Goal: Task Accomplishment & Management: Use online tool/utility

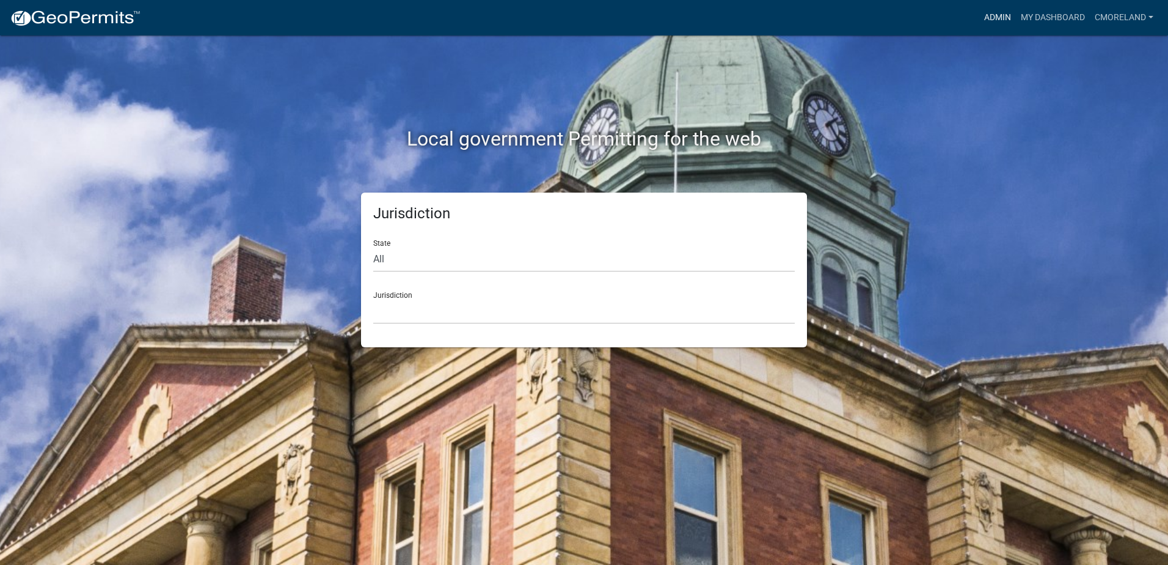
click at [997, 13] on link "Admin" at bounding box center [997, 17] width 37 height 23
click at [992, 12] on link "Admin" at bounding box center [997, 17] width 37 height 23
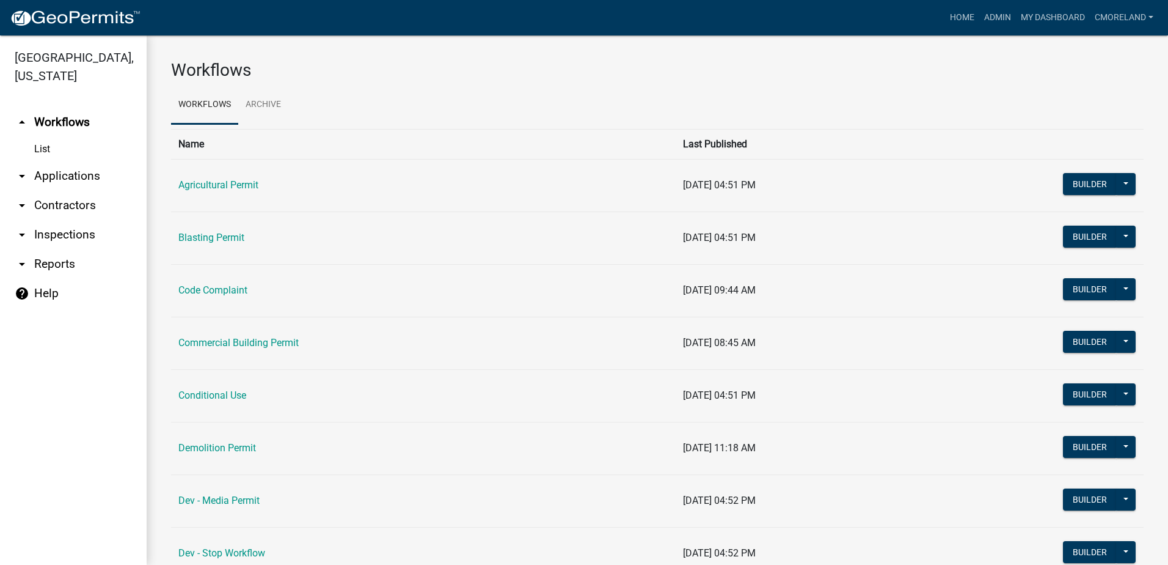
click at [77, 235] on link "arrow_drop_down Inspections" at bounding box center [73, 234] width 147 height 29
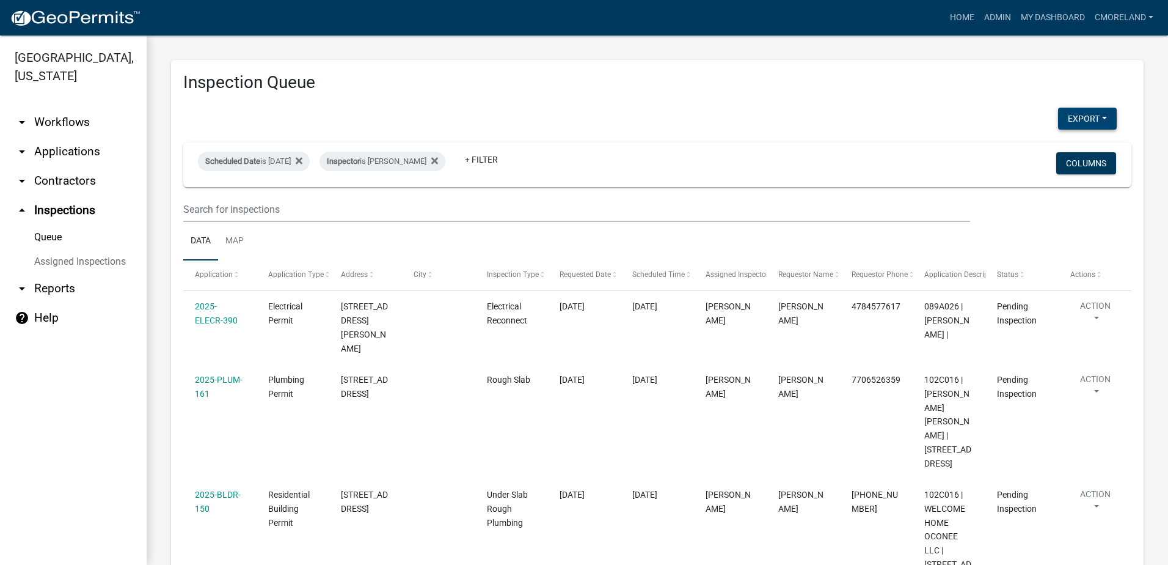
click at [1066, 119] on button "Export" at bounding box center [1087, 119] width 59 height 22
click at [1027, 150] on button "Excel Format (.xlsx)" at bounding box center [1060, 150] width 114 height 29
click at [815, 87] on h3 "Inspection Queue" at bounding box center [657, 82] width 948 height 21
click at [438, 160] on icon at bounding box center [434, 160] width 7 height 7
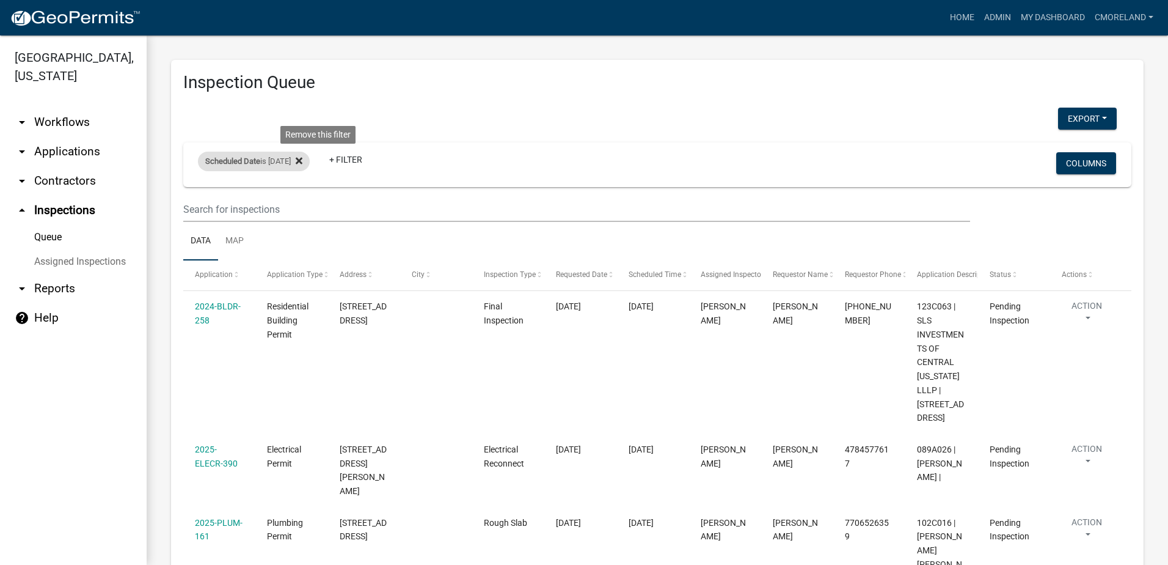
click at [302, 163] on fa-icon at bounding box center [297, 162] width 12 height 20
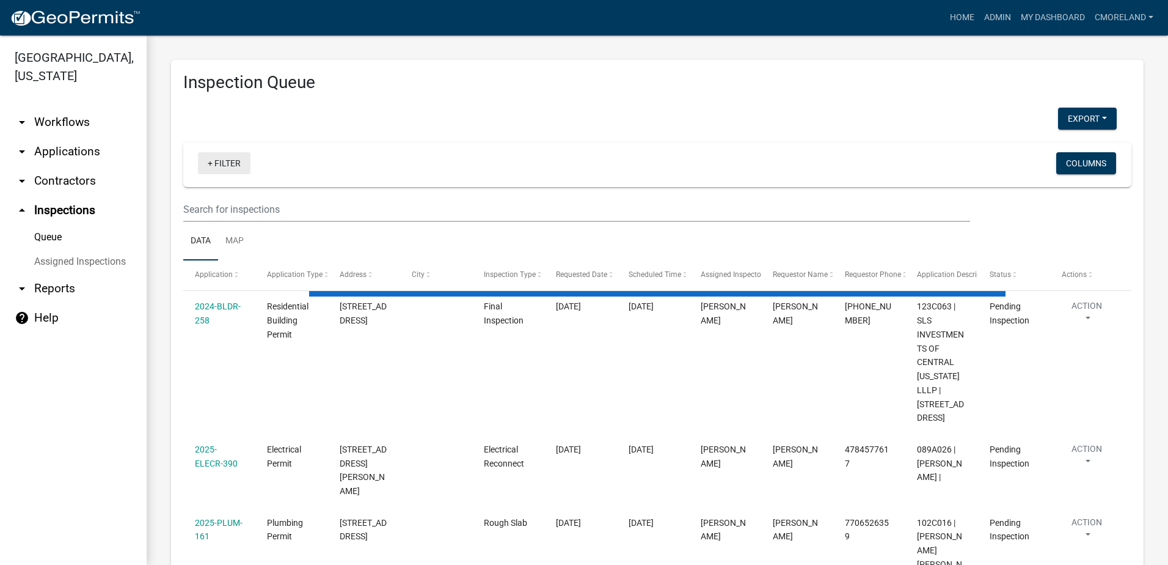
click at [234, 162] on link "+ Filter" at bounding box center [224, 163] width 53 height 22
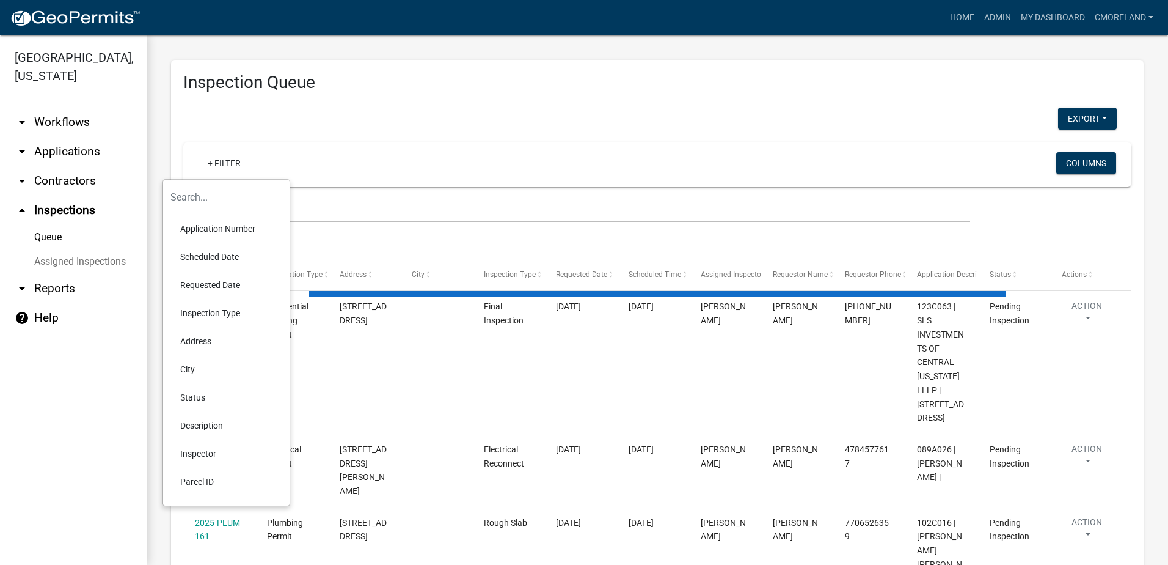
select select "2: 50"
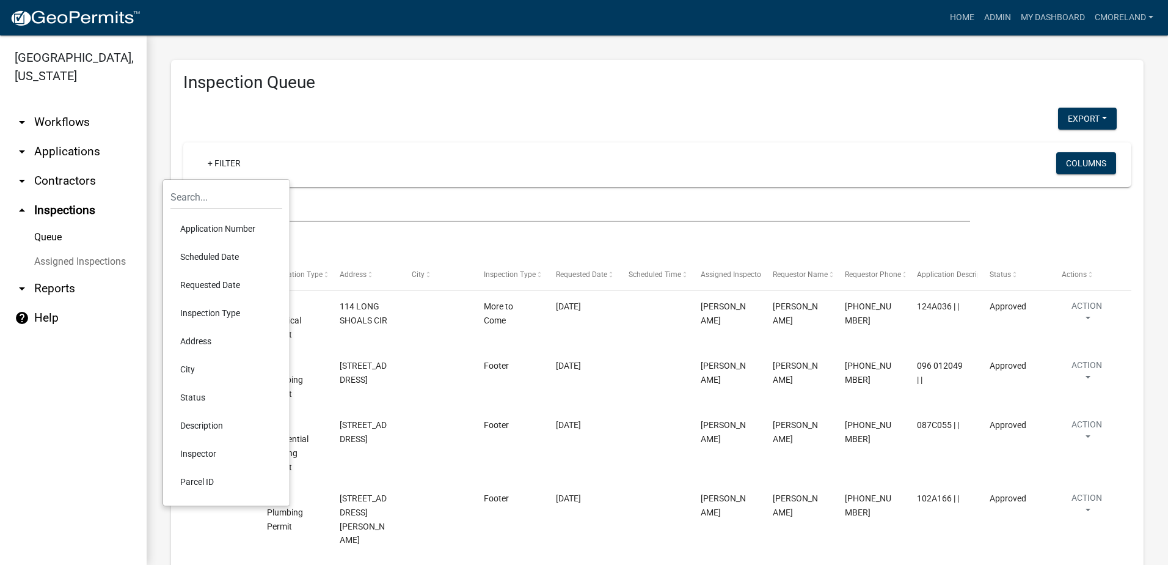
click at [208, 284] on li "Requested Date" at bounding box center [226, 285] width 112 height 28
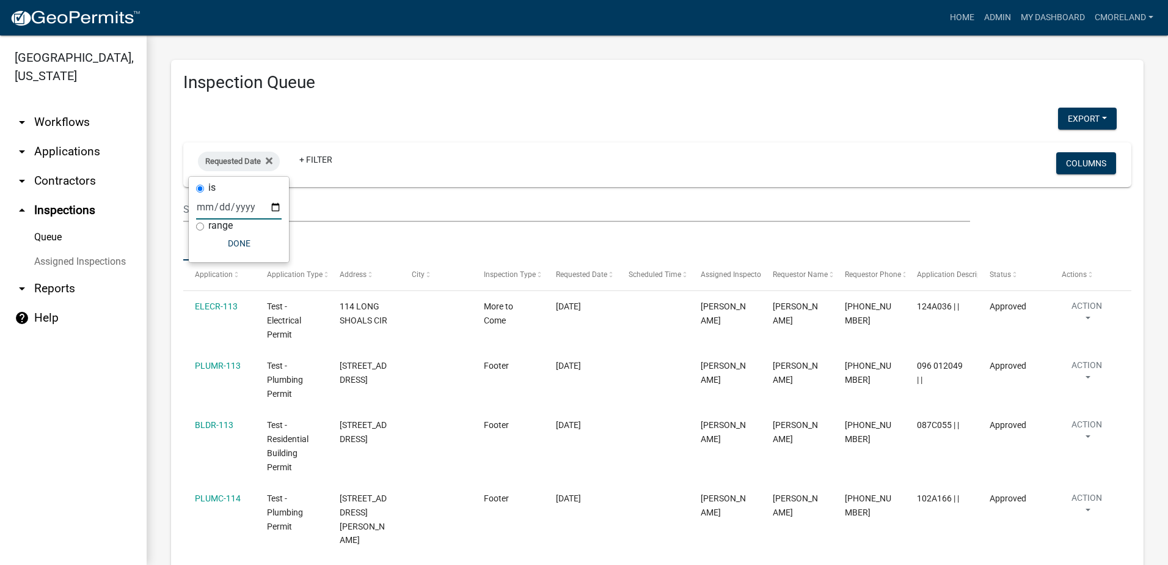
click at [274, 204] on input "date" at bounding box center [239, 206] width 86 height 25
type input "2025-08-13"
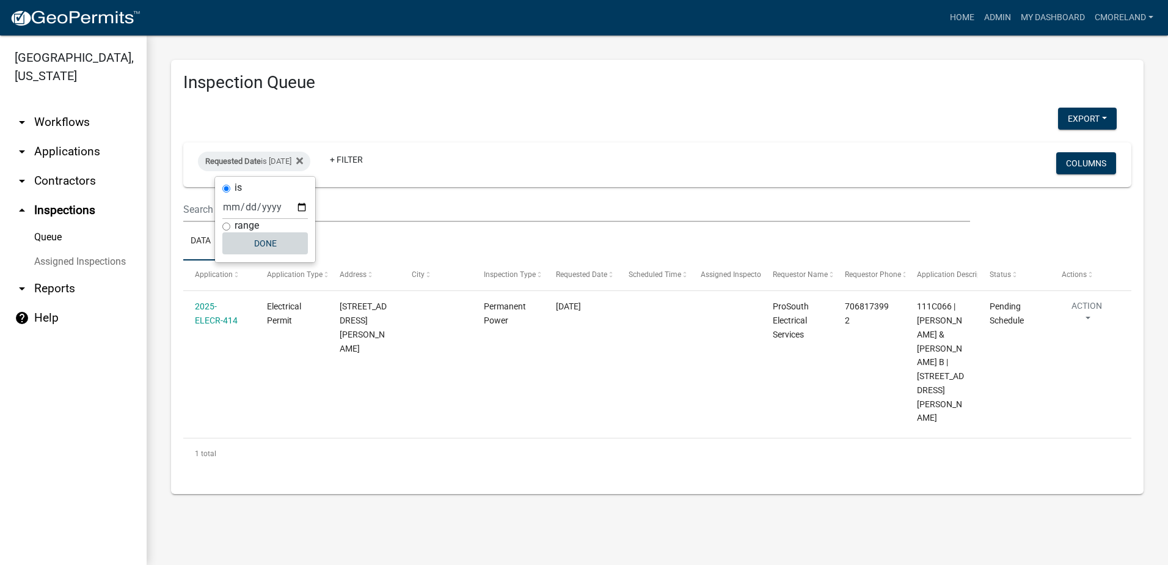
click at [272, 245] on button "Done" at bounding box center [265, 243] width 86 height 22
click at [296, 161] on div "Requested Date is 08/13/2025" at bounding box center [254, 162] width 112 height 20
click at [300, 208] on input "2025-08-13" at bounding box center [265, 206] width 86 height 25
type input "2025-08-12"
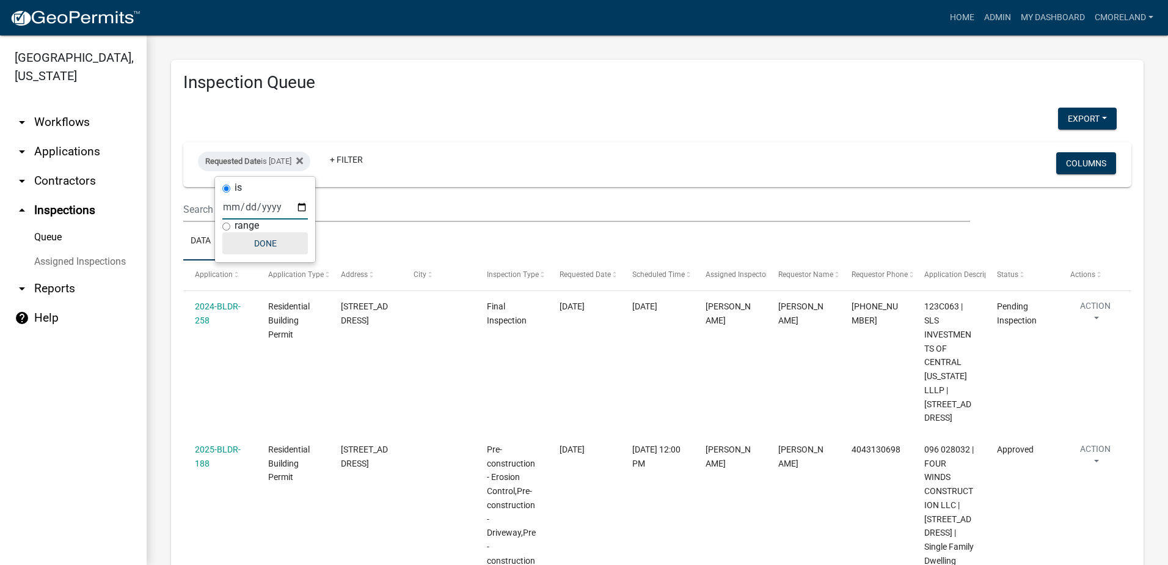
click at [268, 247] on button "Done" at bounding box center [265, 243] width 86 height 22
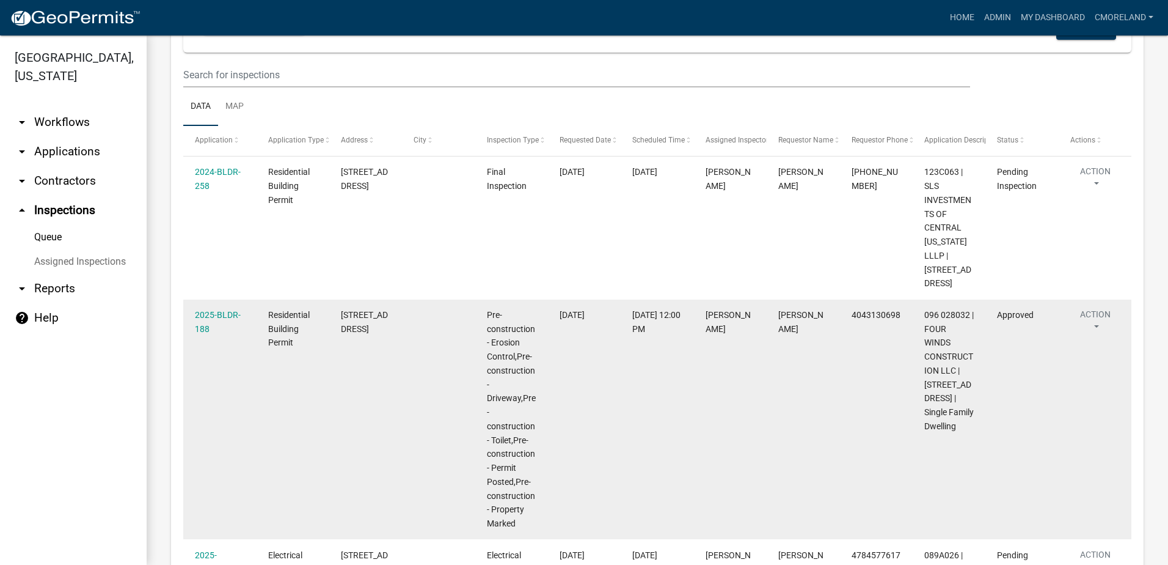
scroll to position [73, 0]
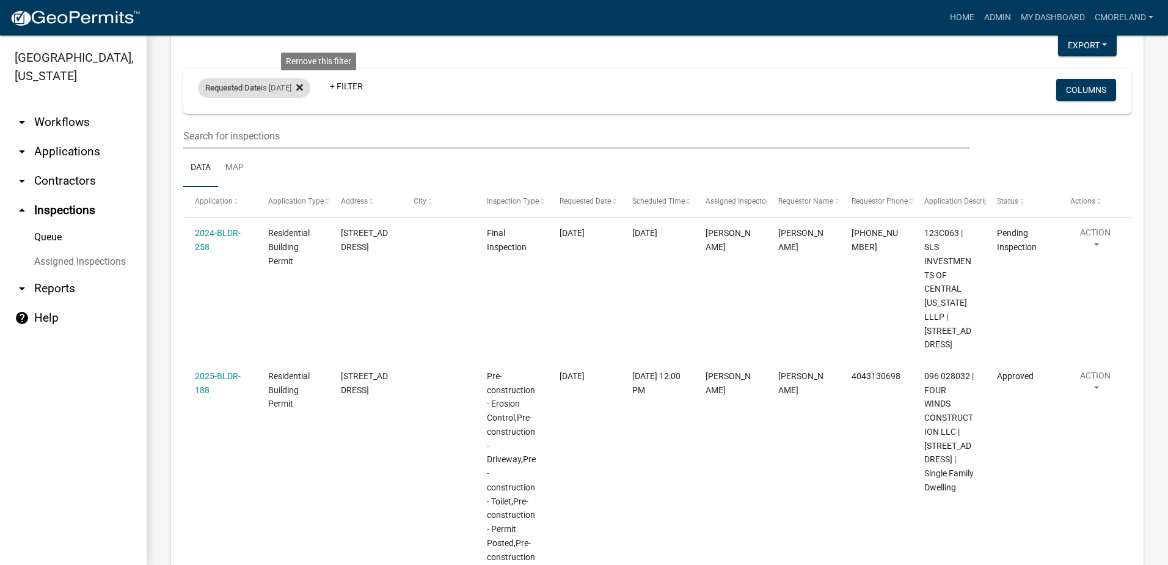
click at [303, 90] on icon at bounding box center [299, 87] width 7 height 7
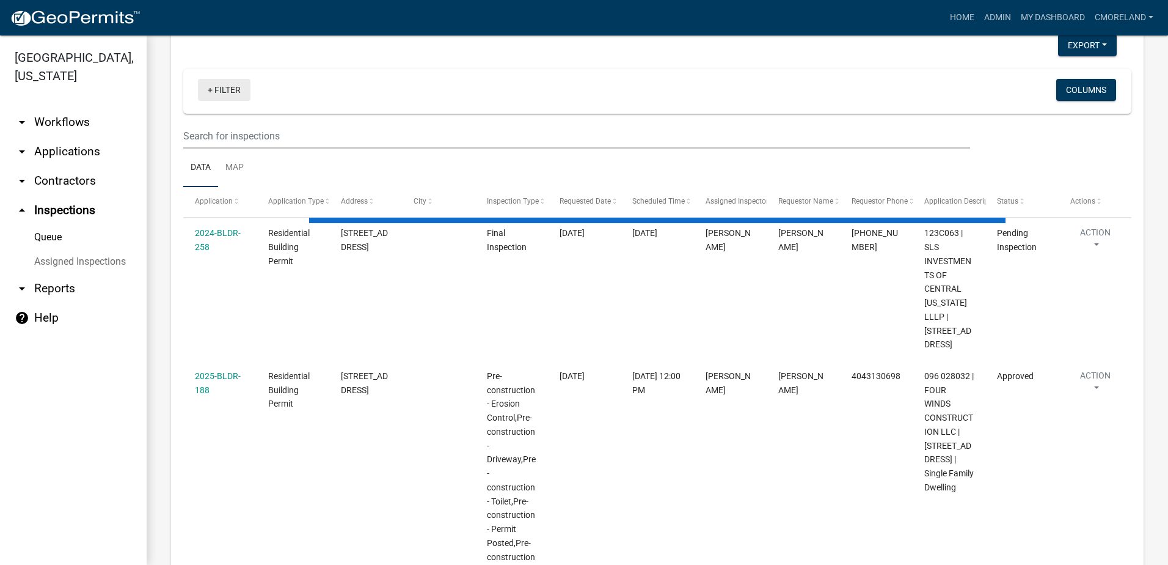
click at [229, 87] on link "+ Filter" at bounding box center [224, 90] width 53 height 22
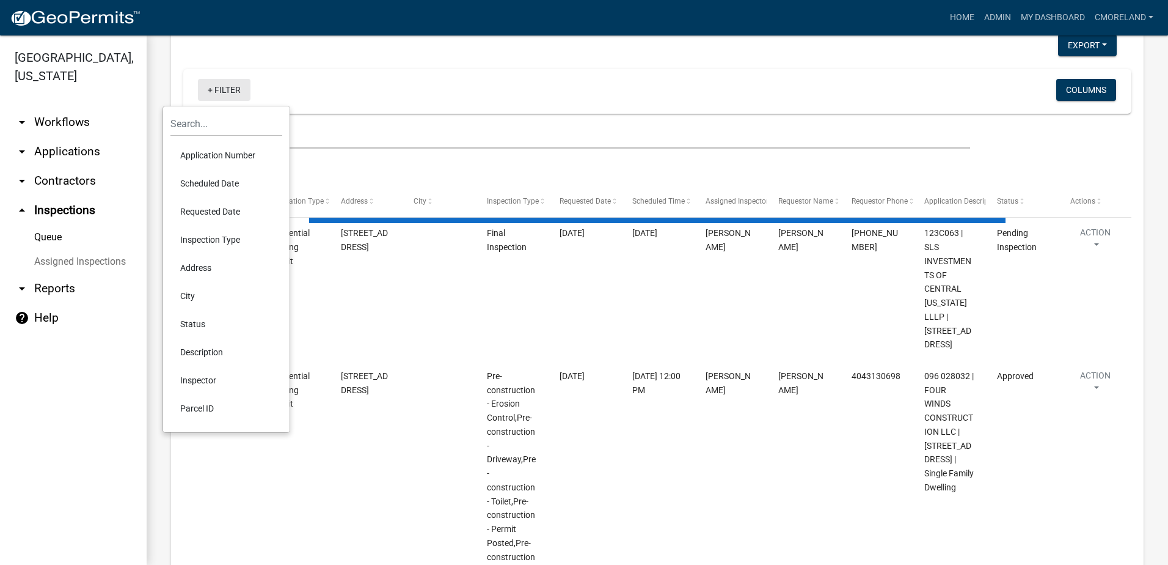
select select "2: 50"
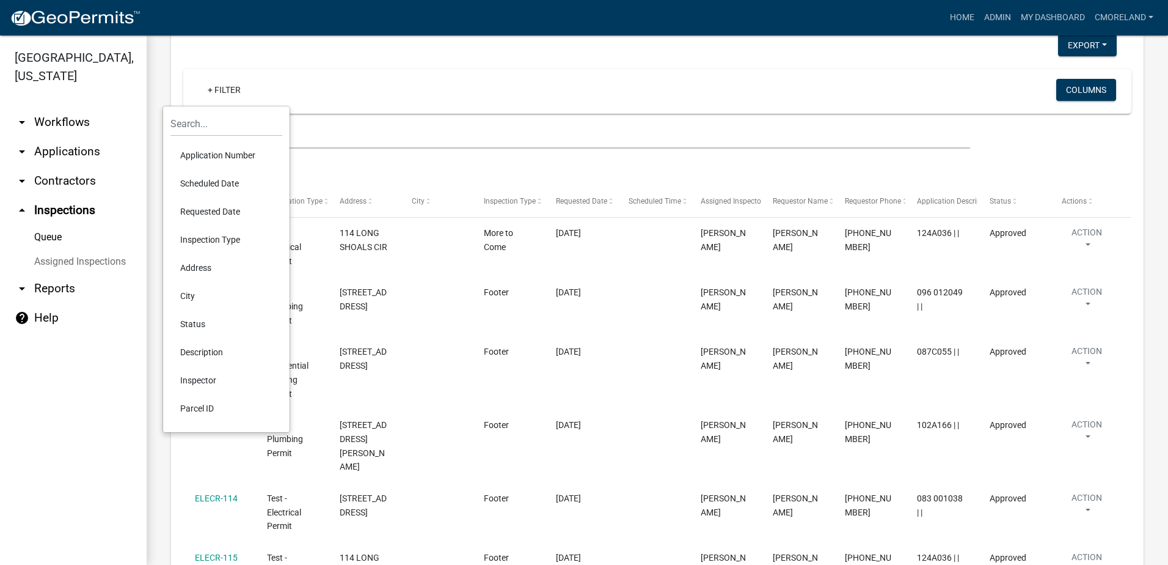
click at [235, 181] on li "Scheduled Date" at bounding box center [226, 183] width 112 height 28
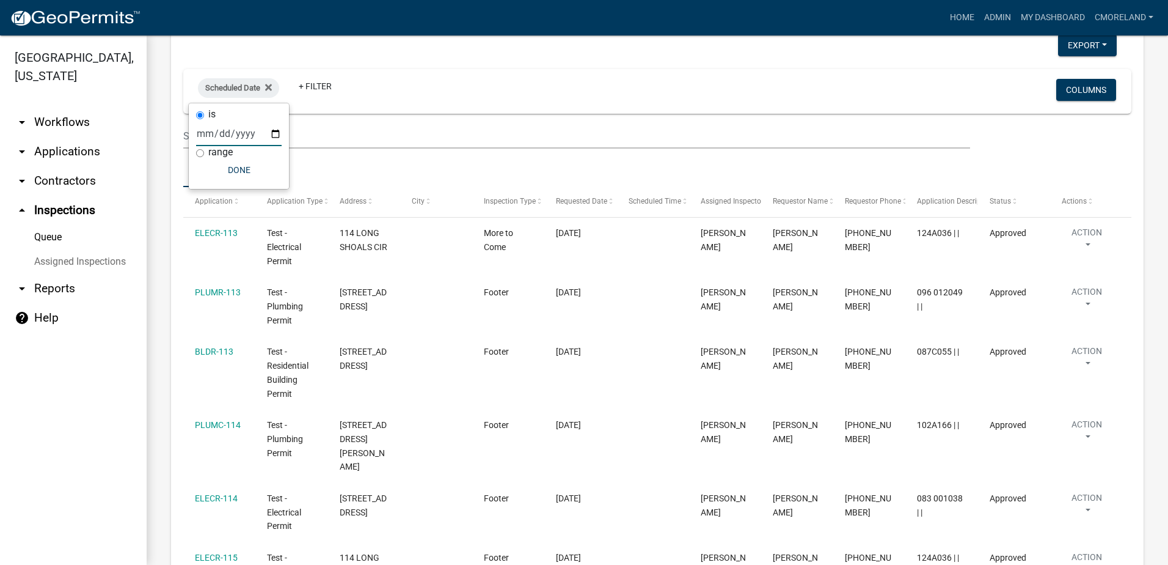
click at [277, 130] on input "date" at bounding box center [239, 133] width 86 height 25
type input "2025-08-12"
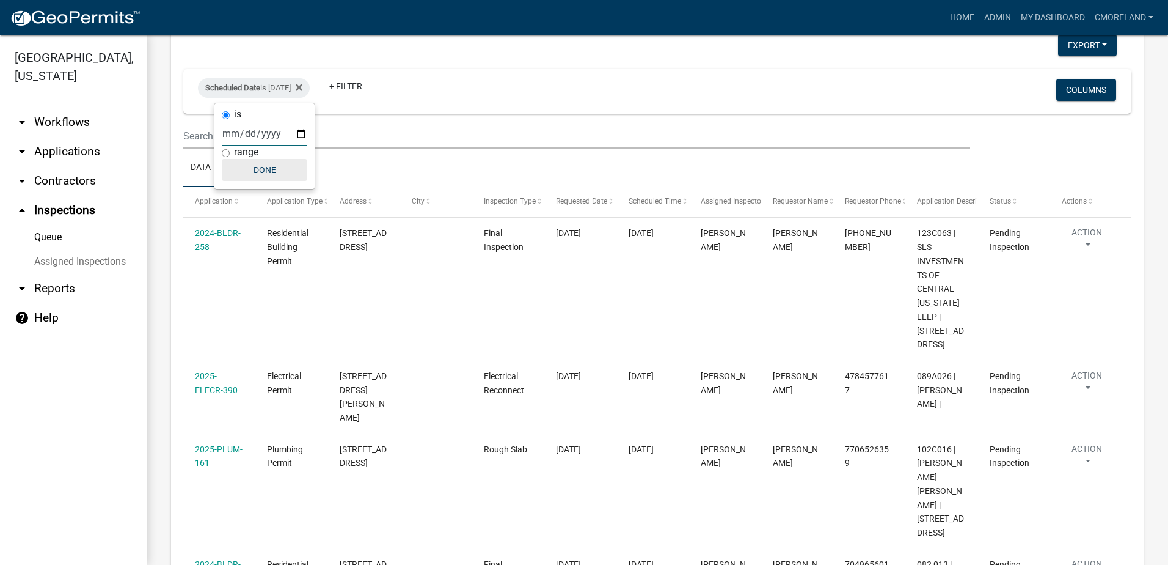
click at [278, 160] on button "Done" at bounding box center [265, 170] width 86 height 22
click at [365, 87] on link "+ Filter" at bounding box center [346, 86] width 53 height 22
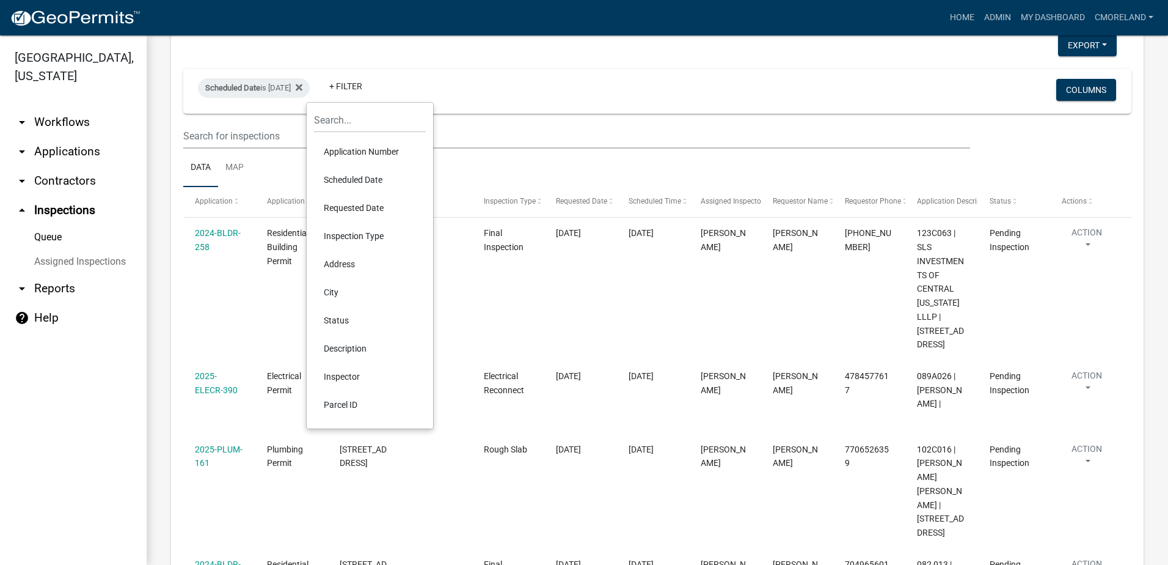
click at [343, 379] on li "Inspector" at bounding box center [370, 376] width 112 height 28
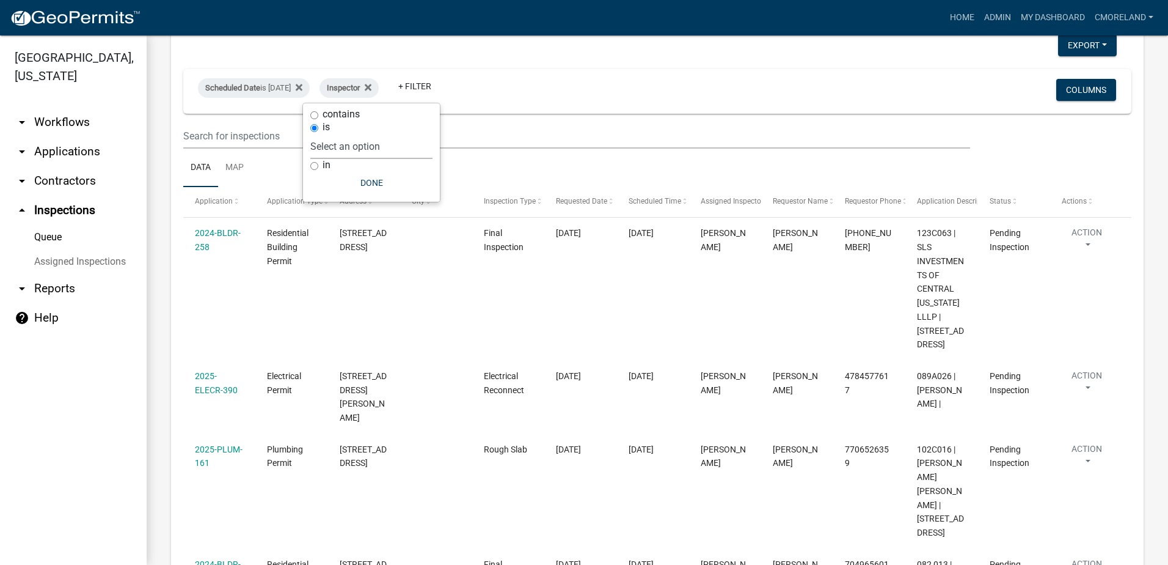
click at [408, 145] on select "Select an option None Michele Rivera Dorothy Evans Kenteria Williams Jerry Stok…" at bounding box center [371, 146] width 122 height 25
select select "a0ea4169-8540-4a2c-b9f4-cf4c1ffdeb95"
click at [346, 134] on select "Select an option None Michele Rivera Dorothy Evans Kenteria Williams Jerry Stok…" at bounding box center [371, 146] width 122 height 25
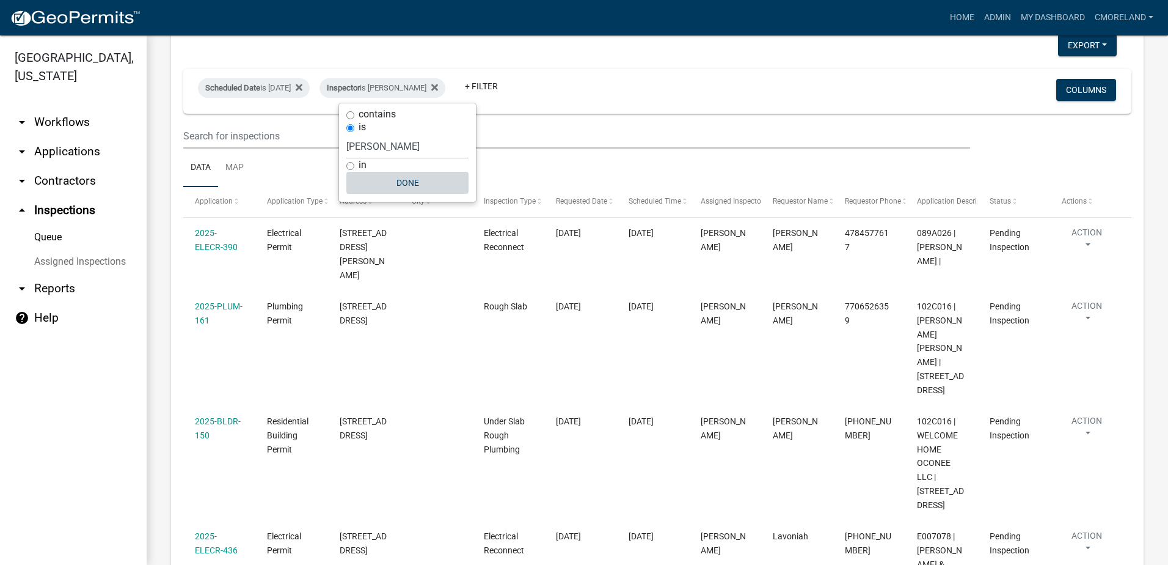
click at [404, 184] on button "Done" at bounding box center [407, 183] width 122 height 22
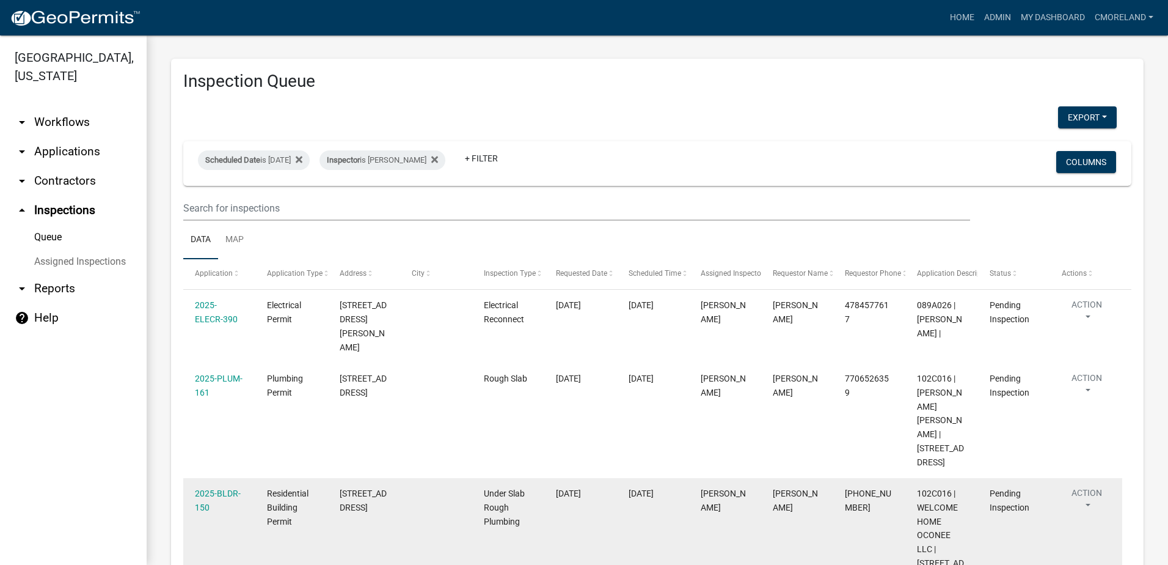
scroll to position [0, 0]
